Goal: Transaction & Acquisition: Purchase product/service

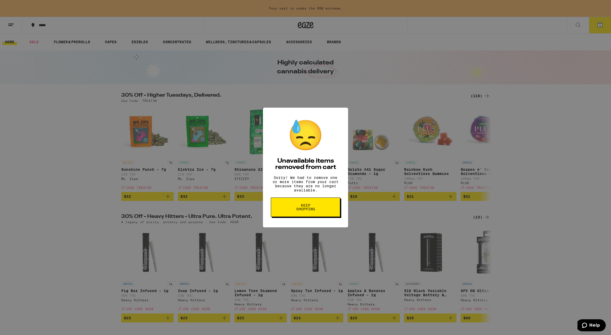
click at [308, 211] on span "Keep Shopping" at bounding box center [305, 206] width 27 height 7
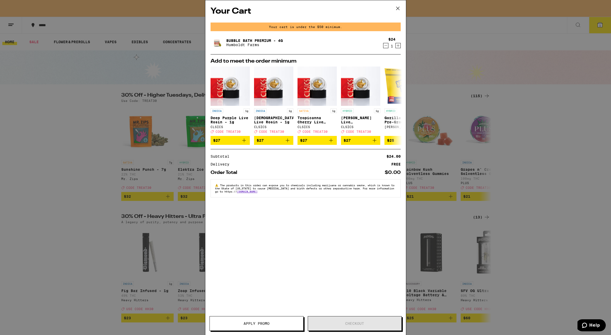
click at [384, 45] on icon "Decrement" at bounding box center [385, 45] width 5 height 6
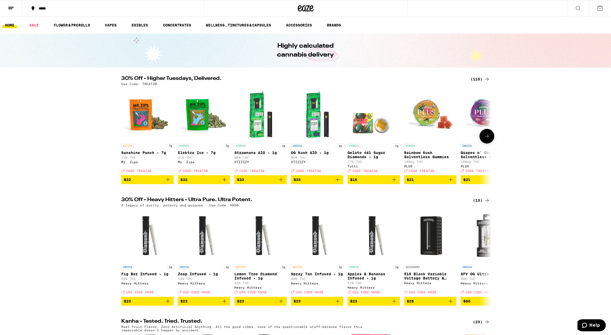
click at [489, 139] on icon at bounding box center [486, 136] width 6 height 6
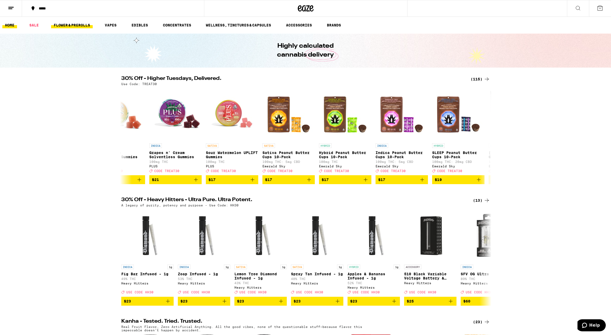
scroll to position [0, 311]
click at [68, 25] on link "FLOWER & PREROLLS" at bounding box center [72, 25] width 42 height 6
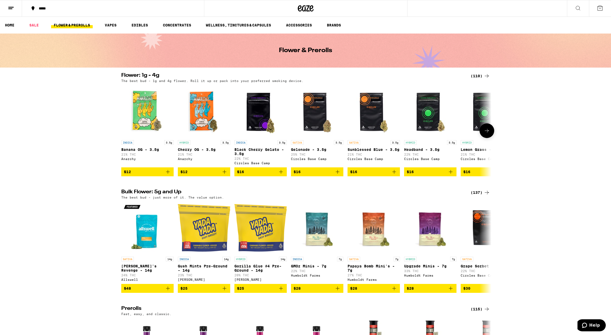
click at [490, 135] on button at bounding box center [486, 130] width 15 height 15
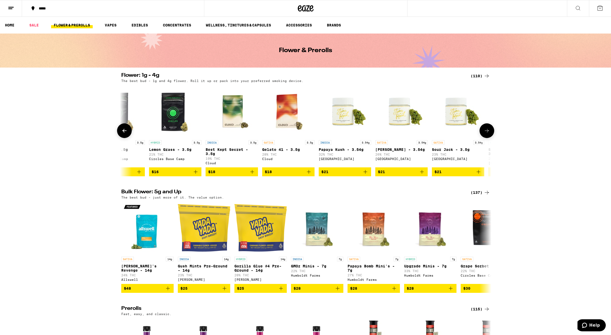
click at [490, 135] on button at bounding box center [486, 130] width 15 height 15
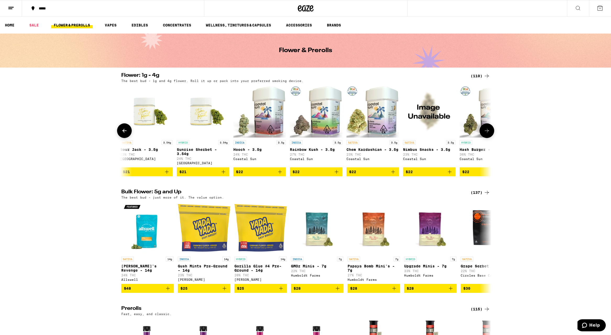
click at [490, 135] on button at bounding box center [486, 130] width 15 height 15
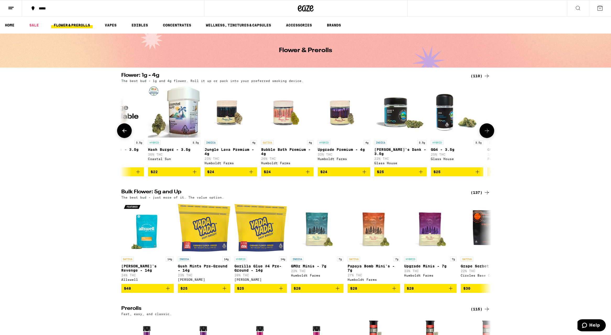
click at [490, 135] on button at bounding box center [486, 130] width 15 height 15
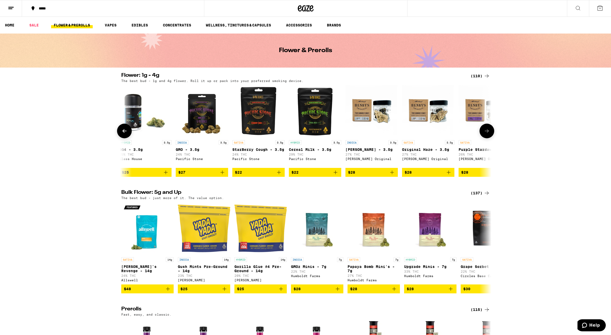
click at [490, 135] on button at bounding box center [486, 131] width 15 height 15
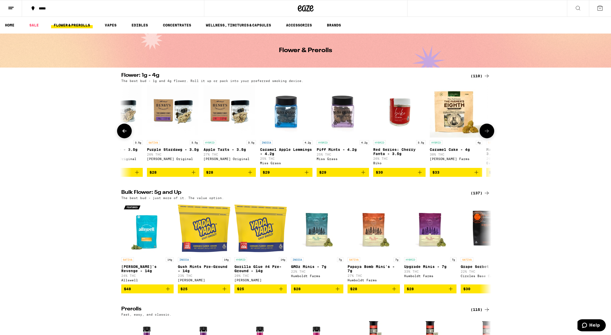
click at [490, 135] on button at bounding box center [486, 131] width 15 height 15
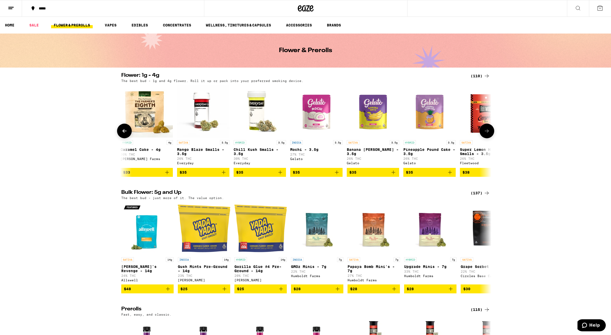
scroll to position [0, 1869]
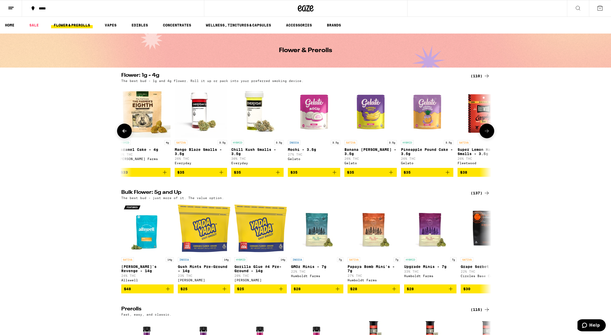
click at [490, 135] on button at bounding box center [486, 131] width 15 height 15
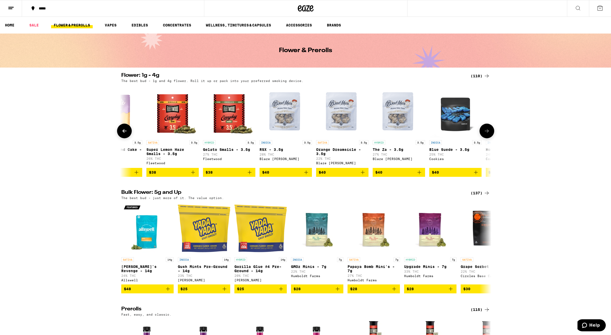
scroll to position [0, 2180]
click at [488, 132] on icon at bounding box center [486, 131] width 6 height 6
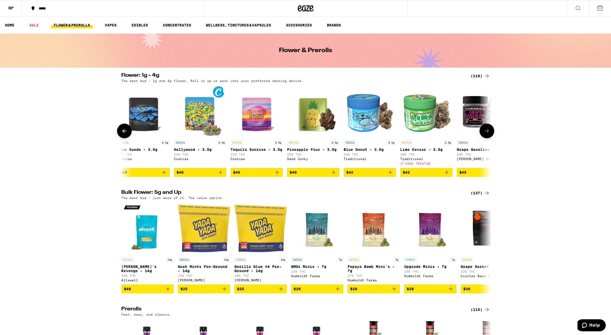
scroll to position [0, 2492]
click at [487, 132] on icon at bounding box center [486, 131] width 6 height 6
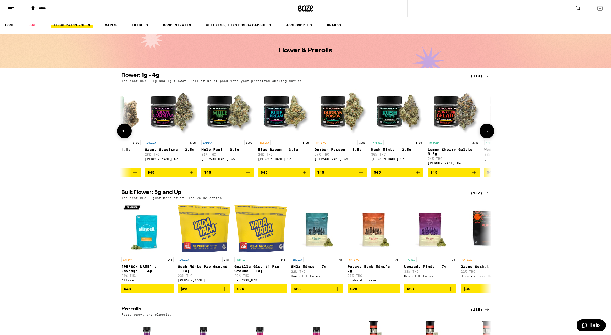
click at [487, 132] on icon at bounding box center [486, 131] width 6 height 6
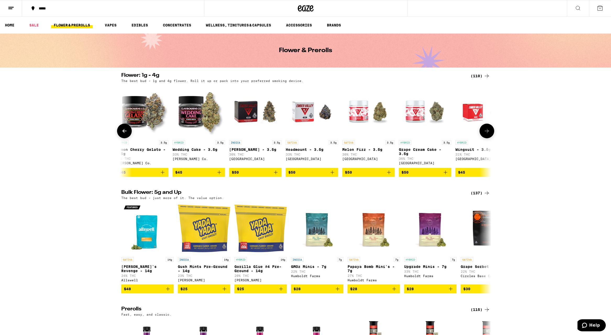
click at [487, 132] on icon at bounding box center [486, 131] width 6 height 6
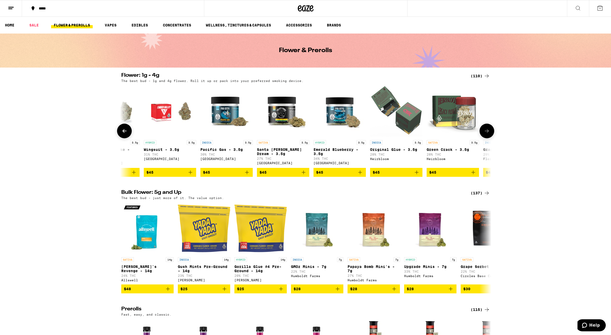
click at [487, 132] on icon at bounding box center [486, 131] width 6 height 6
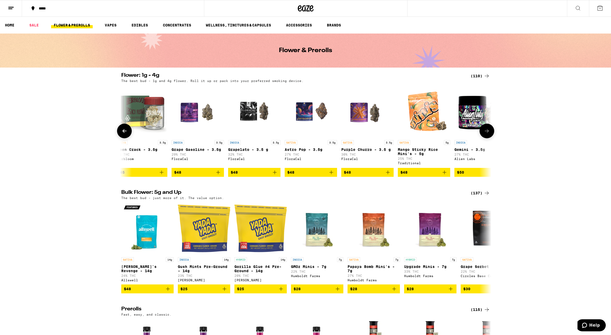
click at [487, 132] on icon at bounding box center [486, 131] width 6 height 6
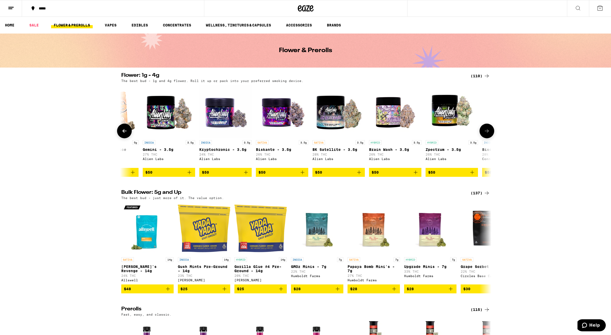
click at [487, 132] on icon at bounding box center [486, 131] width 6 height 6
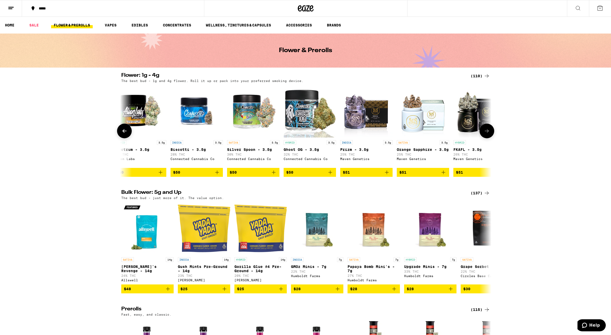
click at [487, 132] on icon at bounding box center [486, 131] width 6 height 6
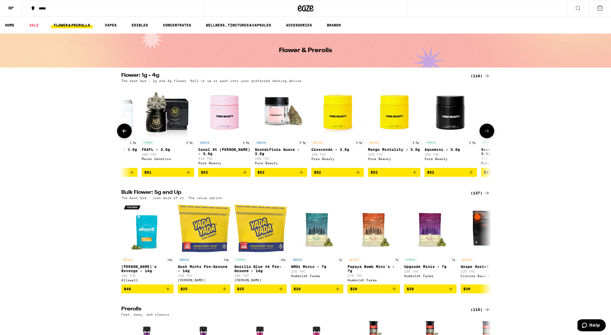
click at [487, 132] on icon at bounding box center [486, 131] width 6 height 6
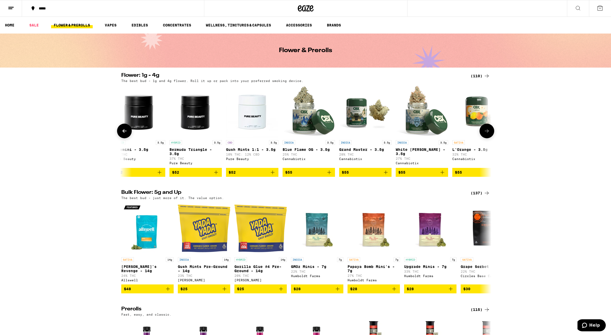
click at [487, 132] on icon at bounding box center [486, 131] width 6 height 6
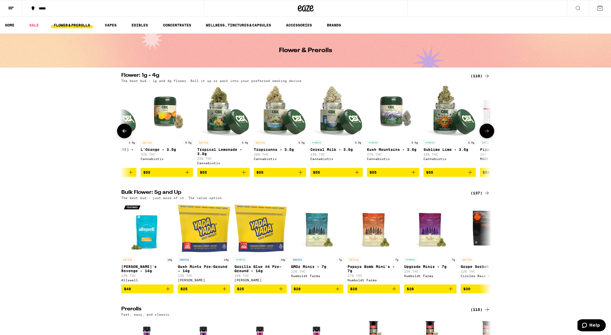
click at [487, 132] on icon at bounding box center [486, 131] width 6 height 6
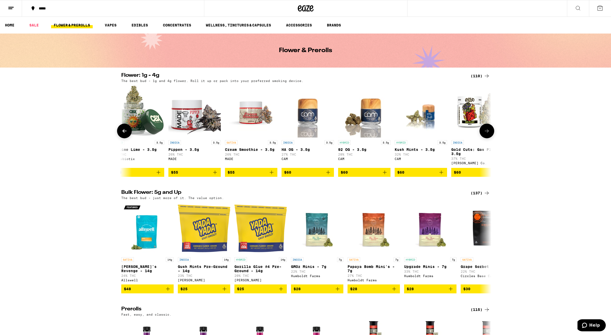
click at [487, 132] on icon at bounding box center [486, 131] width 6 height 6
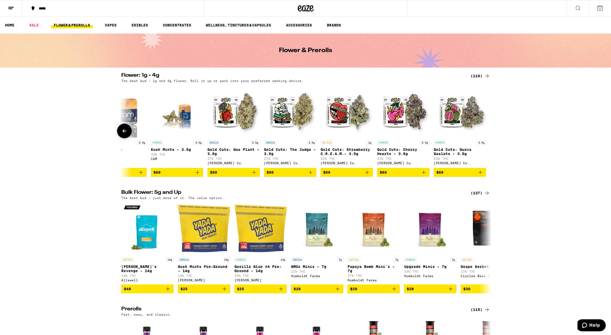
scroll to position [0, 5850]
click at [489, 251] on icon at bounding box center [486, 247] width 6 height 6
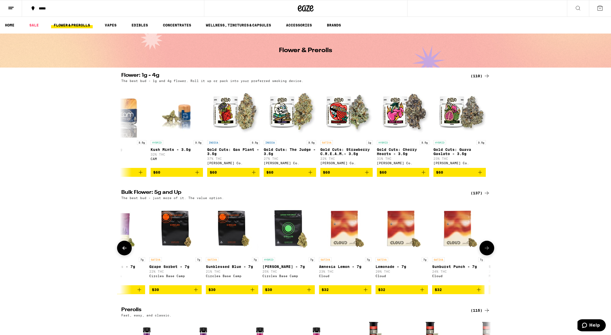
scroll to position [0, 311]
click at [489, 251] on icon at bounding box center [486, 248] width 6 height 6
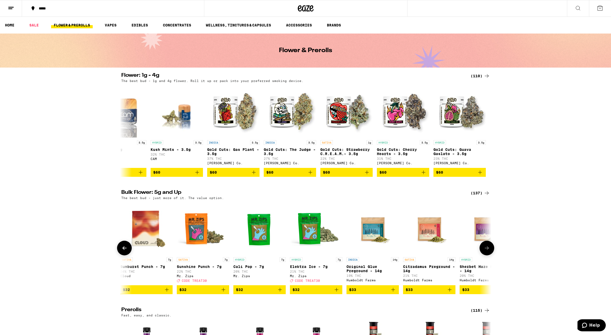
click at [489, 251] on icon at bounding box center [486, 248] width 6 height 6
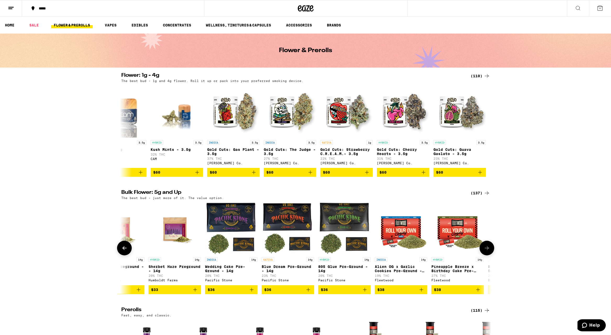
scroll to position [0, 934]
click at [486, 251] on icon at bounding box center [486, 248] width 6 height 6
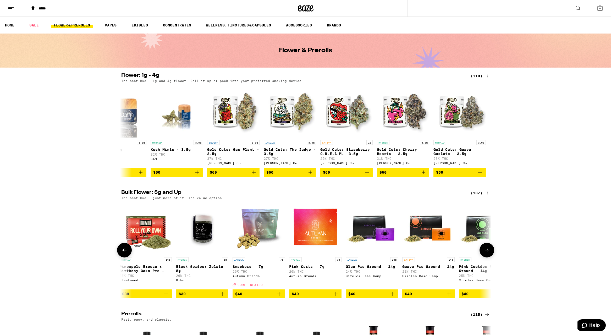
scroll to position [0, 1246]
click at [165, 297] on icon "Add to bag" at bounding box center [166, 294] width 6 height 6
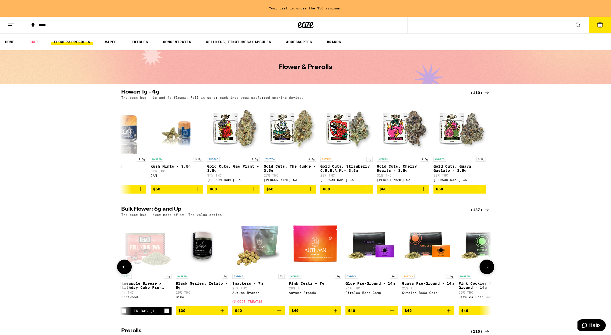
click at [447, 314] on icon "Add to bag" at bounding box center [448, 310] width 6 height 6
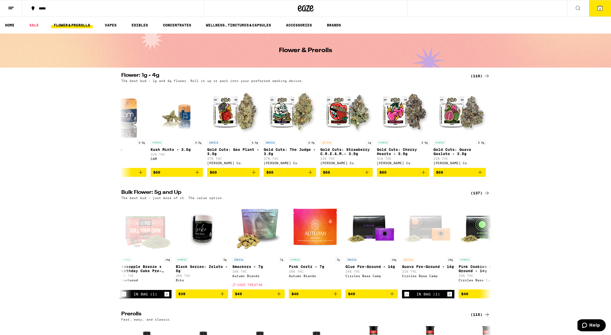
click at [599, 9] on span "2" at bounding box center [600, 8] width 2 height 3
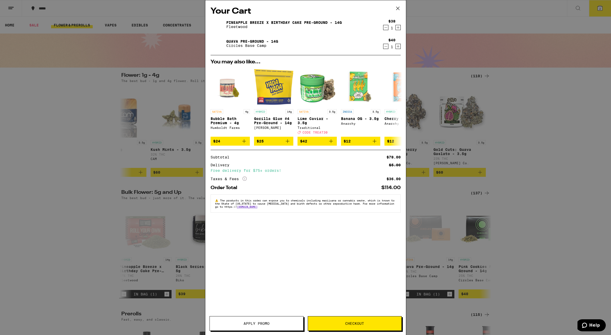
click at [354, 325] on span "Checkout" at bounding box center [354, 323] width 19 height 4
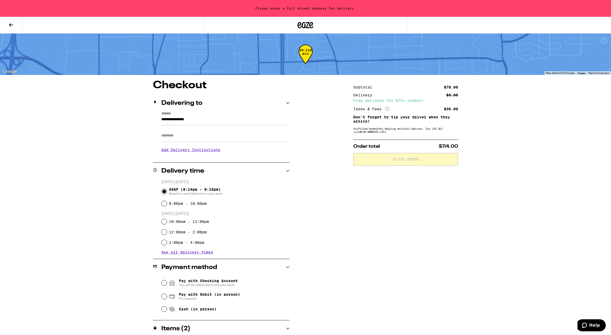
click at [174, 122] on input "**********" at bounding box center [225, 120] width 128 height 9
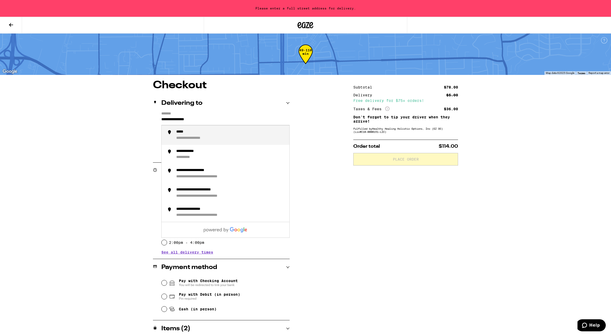
click at [182, 133] on div "*****" at bounding box center [182, 132] width 12 height 5
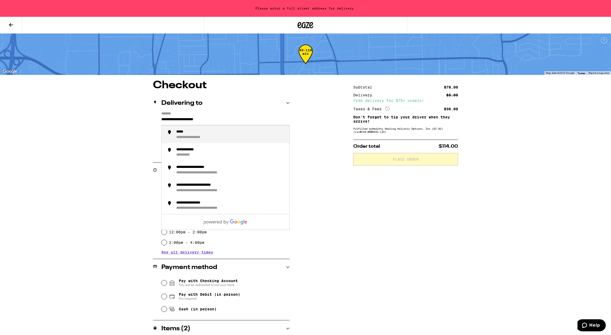
click at [162, 119] on input "**********" at bounding box center [225, 120] width 128 height 9
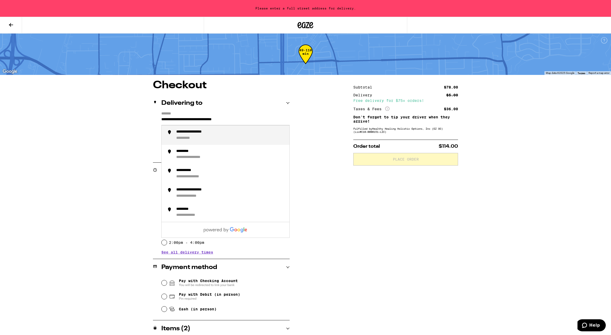
click at [190, 131] on div "**********" at bounding box center [198, 132] width 45 height 5
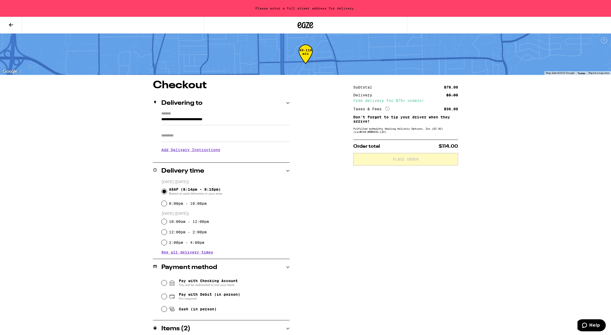
type input "**********"
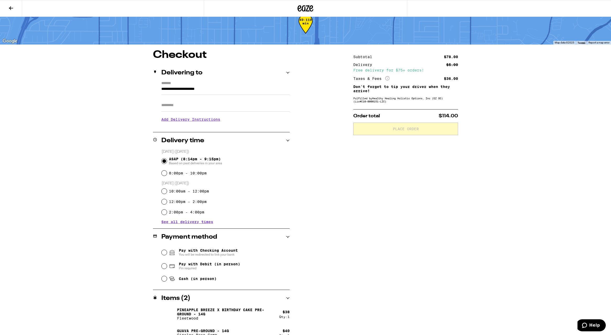
scroll to position [23, 0]
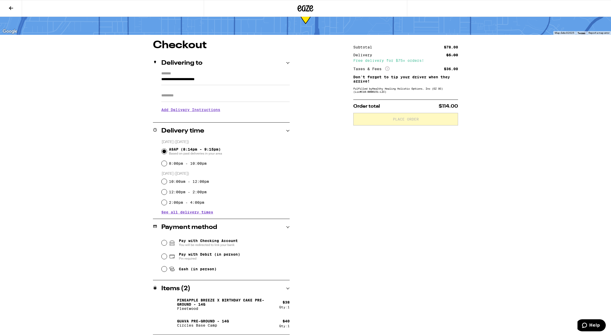
click at [162, 271] on div "Cash (in person)" at bounding box center [225, 269] width 128 height 12
click at [165, 271] on input "Cash (in person)" at bounding box center [163, 268] width 5 height 5
radio input "true"
click at [411, 121] on span "Place Order" at bounding box center [406, 119] width 26 height 4
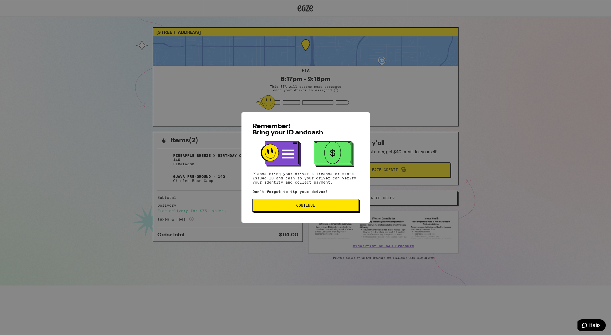
click at [304, 205] on span "Continue" at bounding box center [305, 205] width 19 height 4
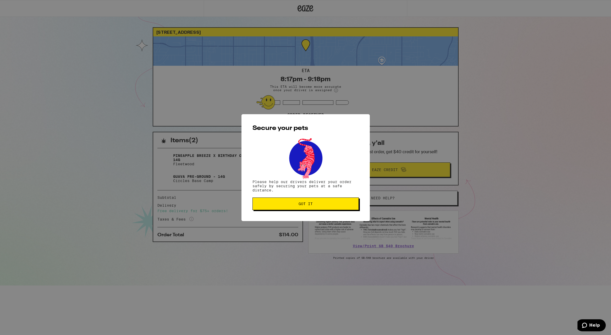
click at [305, 205] on span "Got it" at bounding box center [305, 204] width 14 height 4
